Goal: Task Accomplishment & Management: Use online tool/utility

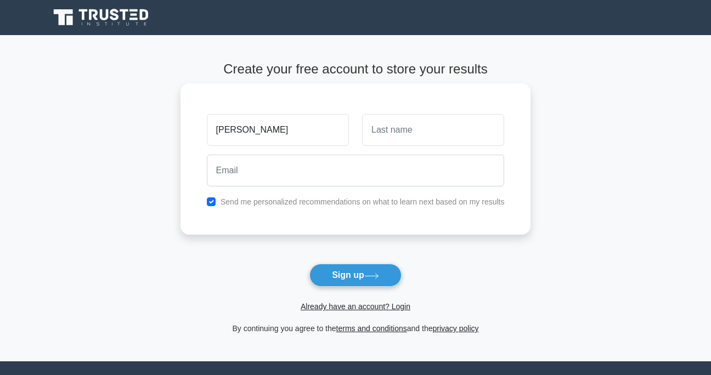
type input "peter"
click at [368, 137] on input "text" at bounding box center [433, 130] width 142 height 32
type input "promise"
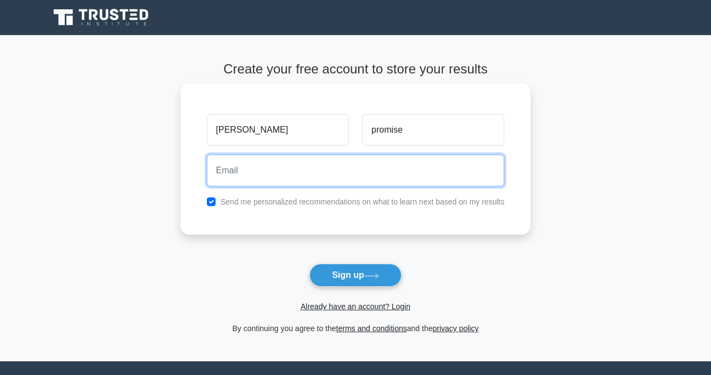
click at [335, 165] on input "email" at bounding box center [356, 171] width 298 height 32
click at [310, 264] on button "Sign up" at bounding box center [356, 275] width 92 height 23
type input "0"
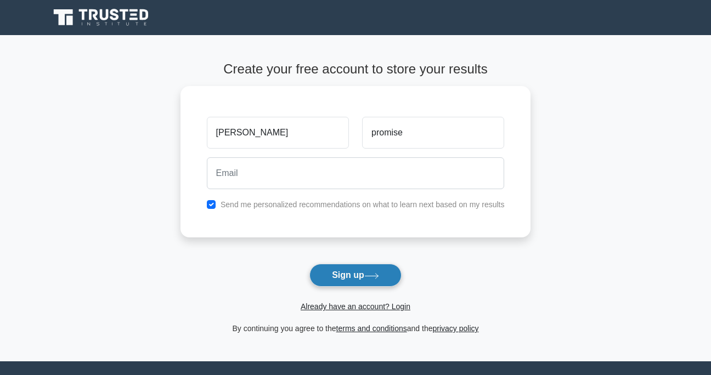
click at [345, 276] on button "Sign up" at bounding box center [356, 275] width 92 height 23
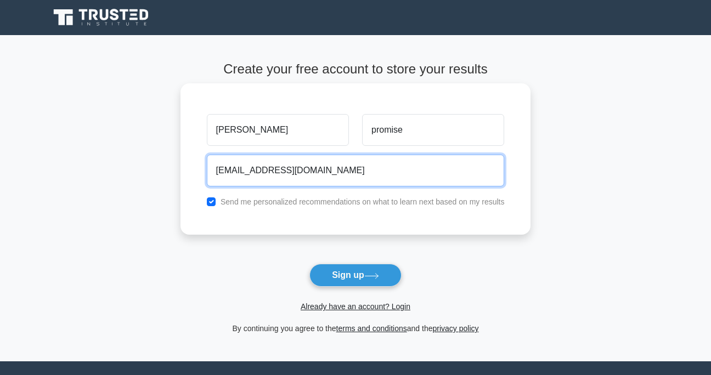
type input "pchidubem92@gmail.com"
click at [310, 264] on button "Sign up" at bounding box center [356, 275] width 92 height 23
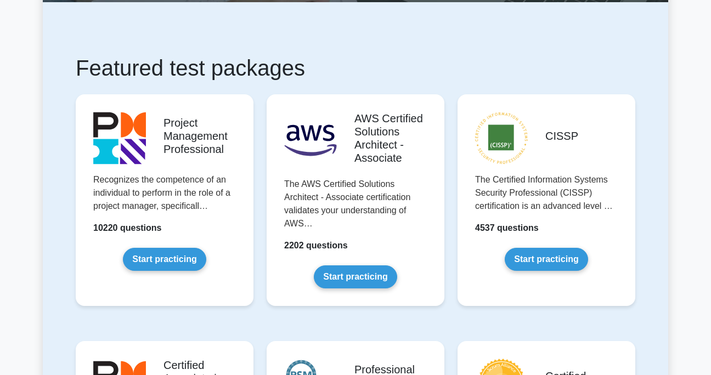
scroll to position [173, 0]
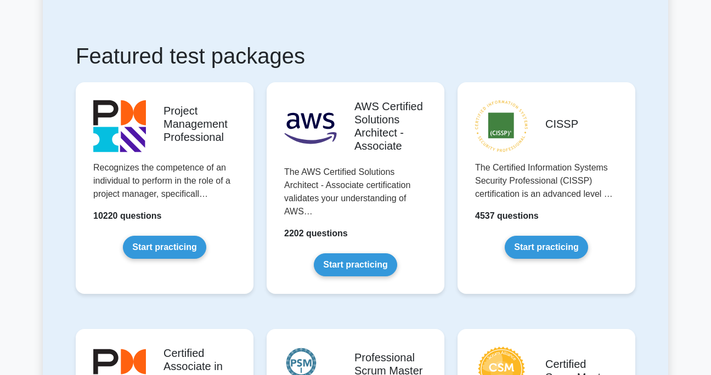
drag, startPoint x: 616, startPoint y: 3, endPoint x: 675, endPoint y: 98, distance: 111.2
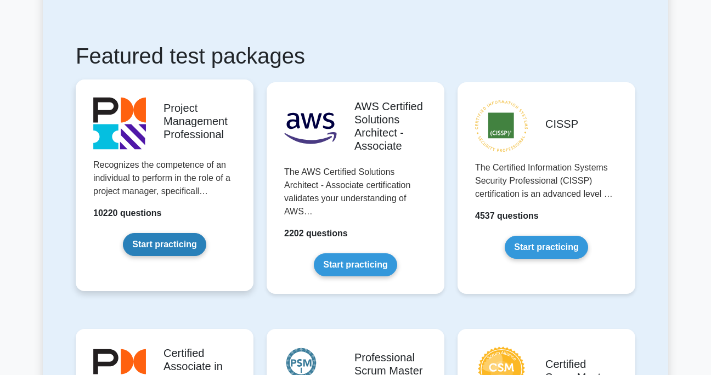
click at [190, 243] on link "Start practicing" at bounding box center [164, 244] width 83 height 23
click at [189, 243] on link "Start practicing" at bounding box center [164, 244] width 83 height 23
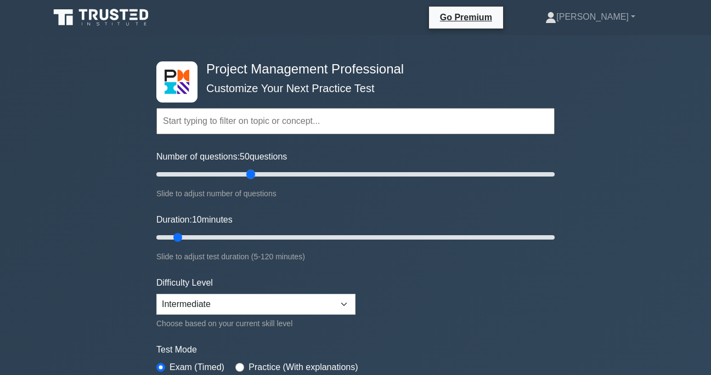
drag, startPoint x: 172, startPoint y: 174, endPoint x: 247, endPoint y: 178, distance: 75.3
type input "50"
click at [247, 178] on input "Number of questions: 50 questions" at bounding box center [355, 174] width 398 height 13
click at [631, 18] on link "[PERSON_NAME]" at bounding box center [590, 17] width 143 height 22
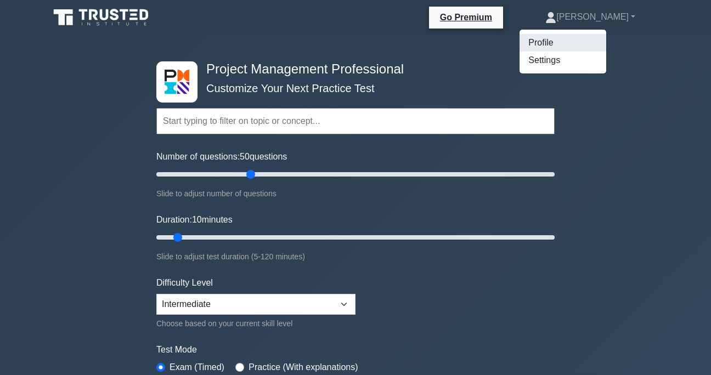
click at [606, 49] on link "Profile" at bounding box center [563, 43] width 87 height 18
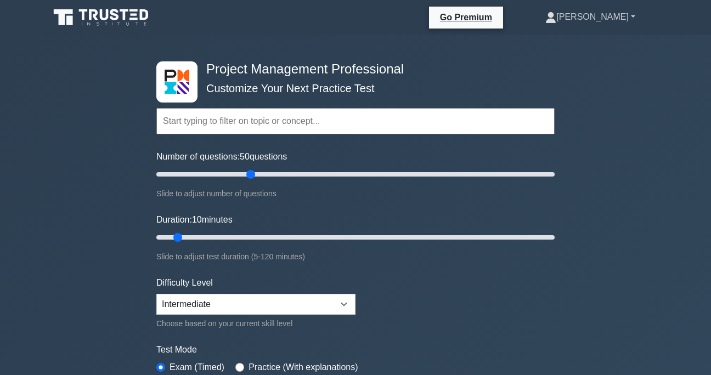
click at [632, 21] on link "[PERSON_NAME]" at bounding box center [590, 17] width 143 height 22
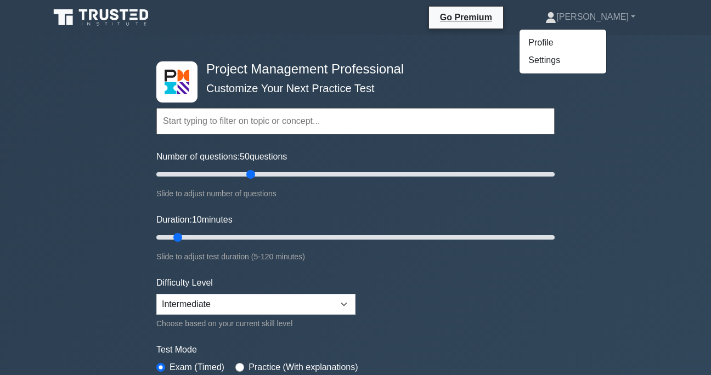
click at [221, 126] on input "text" at bounding box center [355, 121] width 398 height 26
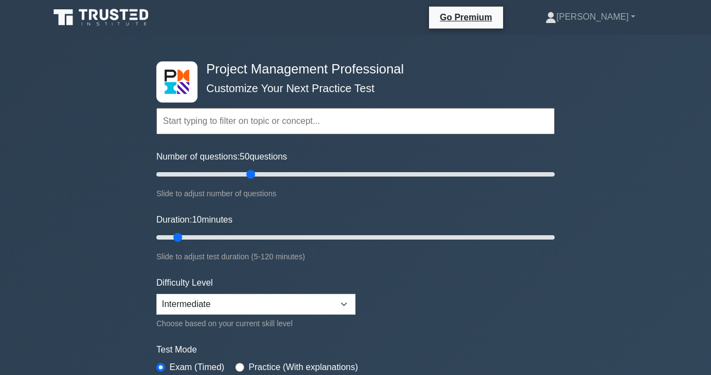
type input "h"
type input "f"
click at [210, 234] on input "Duration: 10 minutes" at bounding box center [355, 237] width 398 height 13
drag, startPoint x: 212, startPoint y: 235, endPoint x: 427, endPoint y: 231, distance: 215.2
click at [427, 231] on input "Duration: 80 minutes" at bounding box center [355, 237] width 398 height 13
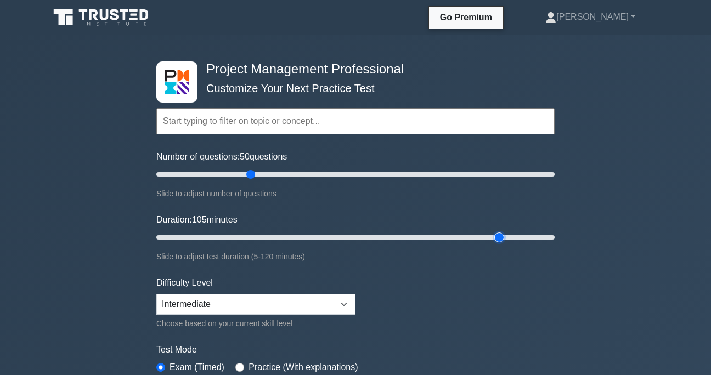
drag, startPoint x: 430, startPoint y: 235, endPoint x: 506, endPoint y: 229, distance: 75.9
click at [506, 231] on input "Duration: 105 minutes" at bounding box center [355, 237] width 398 height 13
drag, startPoint x: 500, startPoint y: 238, endPoint x: 520, endPoint y: 241, distance: 20.5
type input "110"
click at [520, 241] on input "Duration: 105 minutes" at bounding box center [355, 237] width 398 height 13
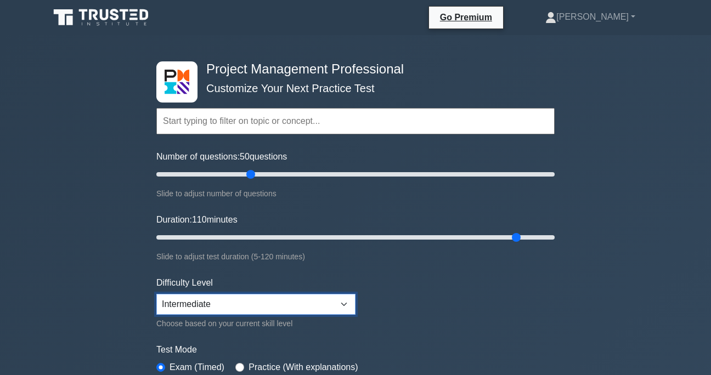
click at [346, 303] on select "Beginner Intermediate Expert" at bounding box center [255, 304] width 199 height 21
select select "beginner"
click at [156, 294] on select "Beginner Intermediate Expert" at bounding box center [255, 304] width 199 height 21
click at [240, 365] on input "radio" at bounding box center [239, 367] width 9 height 9
radio input "true"
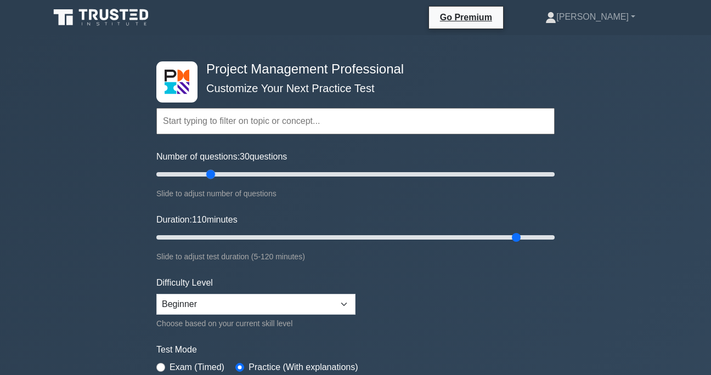
drag, startPoint x: 248, startPoint y: 175, endPoint x: 207, endPoint y: 179, distance: 41.4
type input "30"
click at [207, 179] on input "Number of questions: 30 questions" at bounding box center [355, 174] width 398 height 13
click at [344, 125] on input "text" at bounding box center [355, 121] width 398 height 26
type input "b"
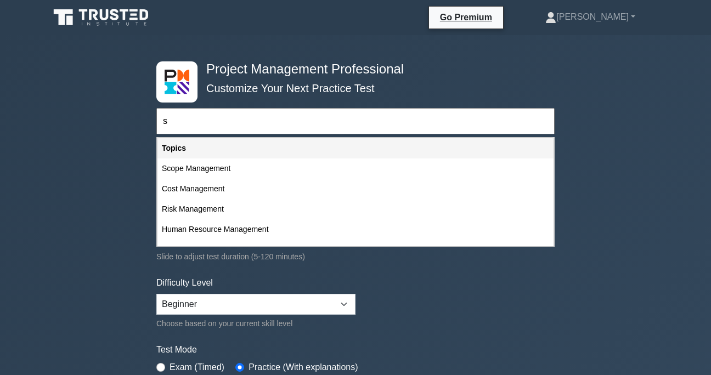
type input "s"
click at [265, 148] on div "Topics" at bounding box center [356, 148] width 396 height 20
click at [196, 147] on div "Topics" at bounding box center [356, 148] width 396 height 20
click at [184, 124] on input "s" at bounding box center [355, 121] width 398 height 26
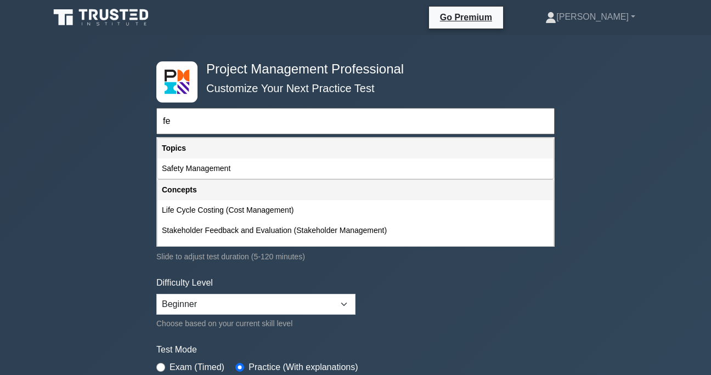
type input "f"
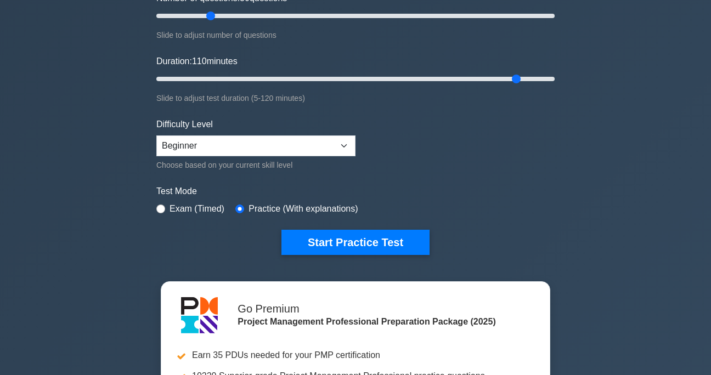
scroll to position [179, 0]
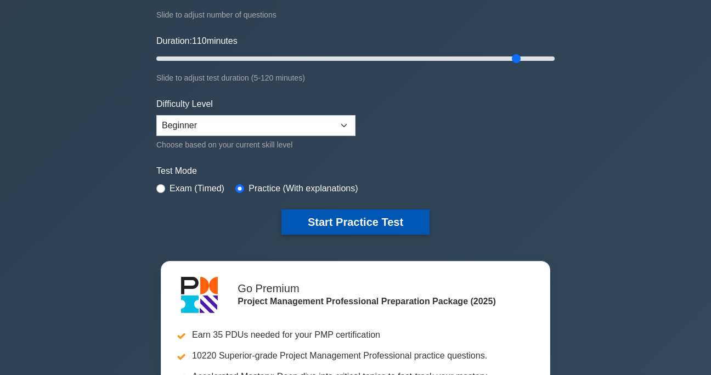
click at [398, 214] on button "Start Practice Test" at bounding box center [356, 222] width 148 height 25
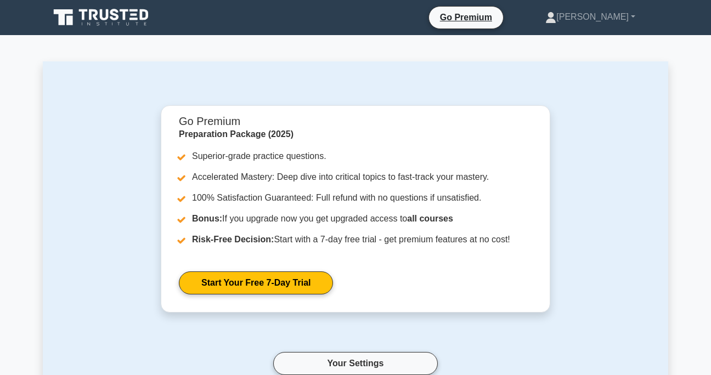
drag, startPoint x: 319, startPoint y: 8, endPoint x: 142, endPoint y: 57, distance: 183.9
click at [142, 57] on main "Go Premium Preparation Package (2025) Superior-grade practice questions. Accele…" at bounding box center [355, 276] width 711 height 482
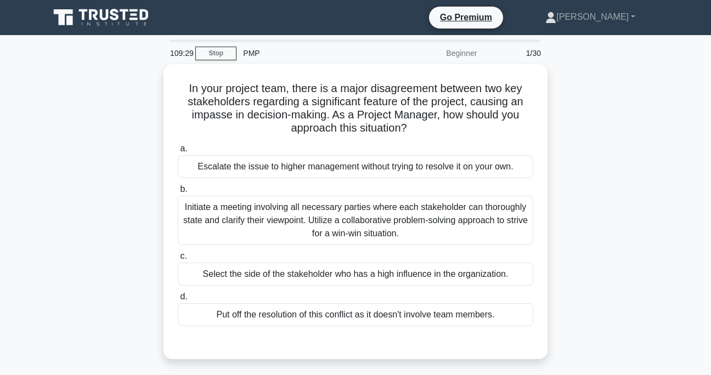
click at [608, 89] on div "In your project team, there is a major disagreement between two key stakeholder…" at bounding box center [356, 218] width 626 height 308
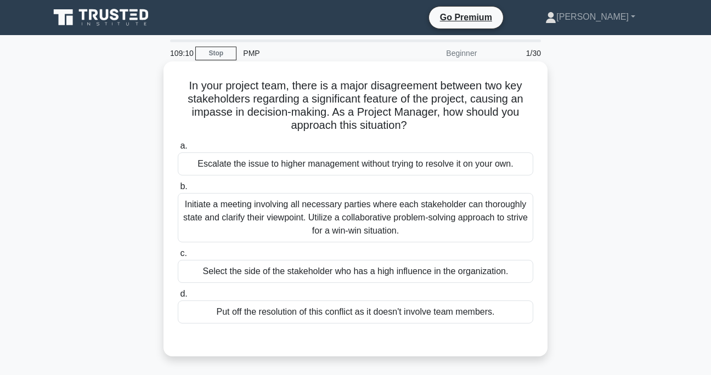
click at [293, 227] on div "Initiate a meeting involving all necessary parties where each stakeholder can t…" at bounding box center [356, 217] width 356 height 49
click at [178, 190] on input "b. Initiate a meeting involving all necessary parties where each stakeholder ca…" at bounding box center [178, 186] width 0 height 7
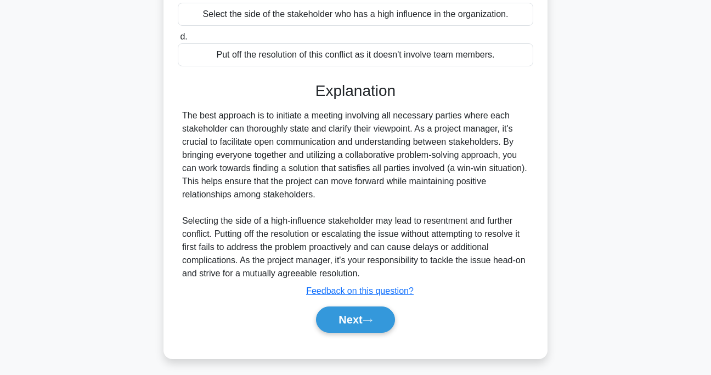
scroll to position [262, 0]
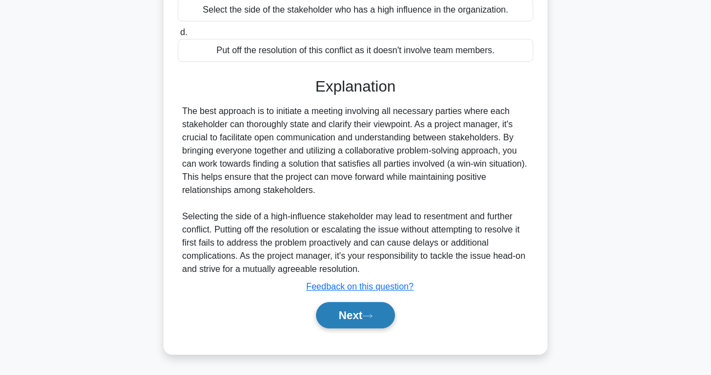
click at [349, 321] on button "Next" at bounding box center [355, 315] width 78 height 26
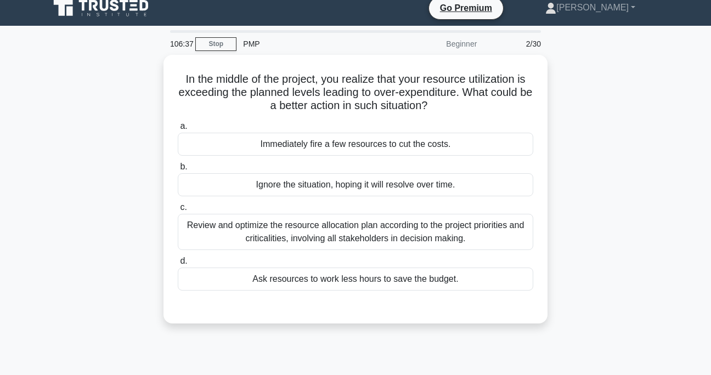
scroll to position [0, 0]
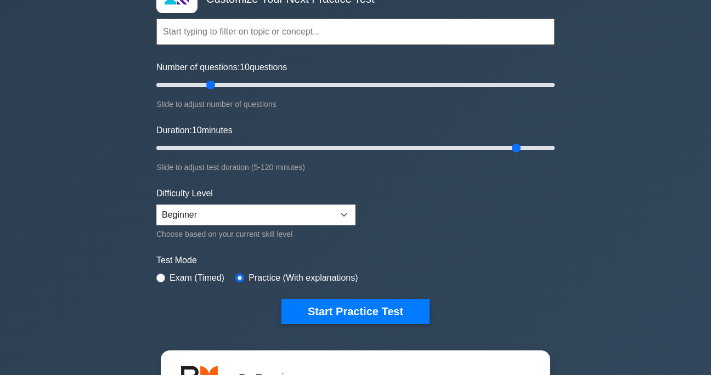
scroll to position [179, 0]
